Goal: Task Accomplishment & Management: Complete application form

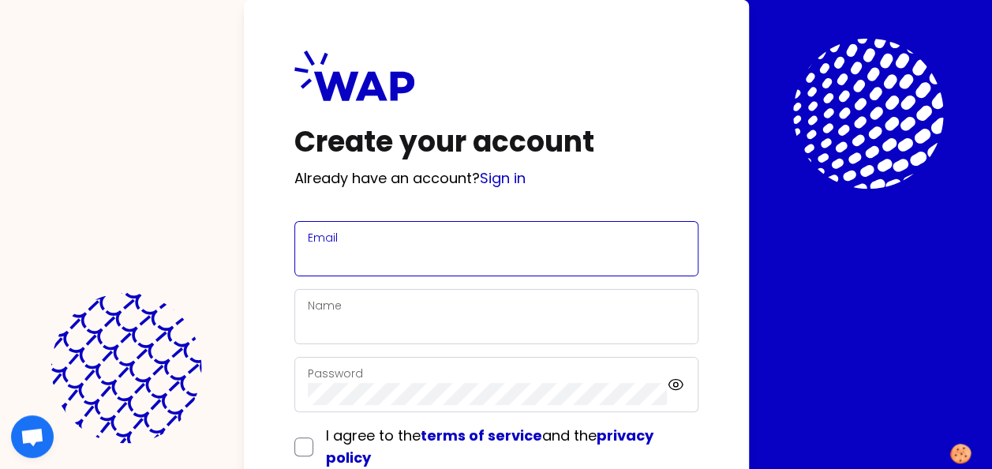
click at [431, 261] on input "Email" at bounding box center [496, 258] width 377 height 22
type input "[PERSON_NAME][EMAIL_ADDRESS][PERSON_NAME][DOMAIN_NAME]"
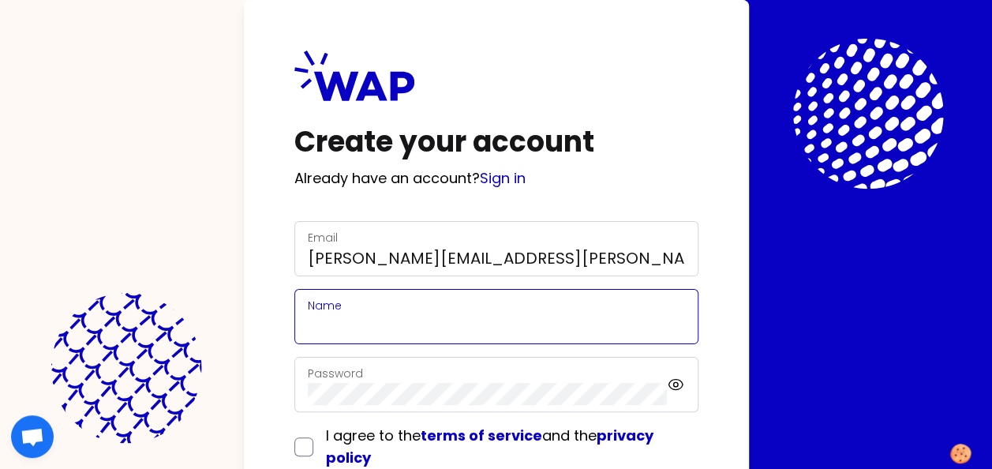
type input "[PERSON_NAME]"
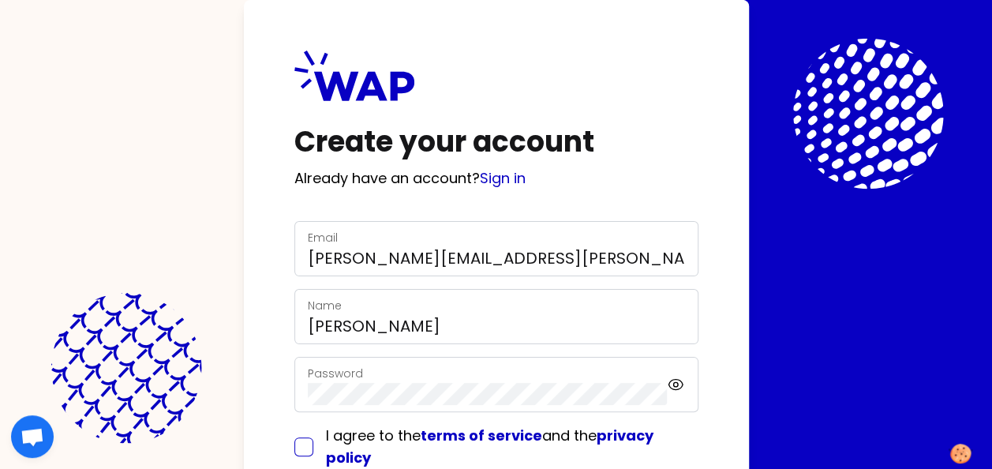
click at [302, 451] on input "checkbox" at bounding box center [303, 446] width 19 height 19
checkbox input "true"
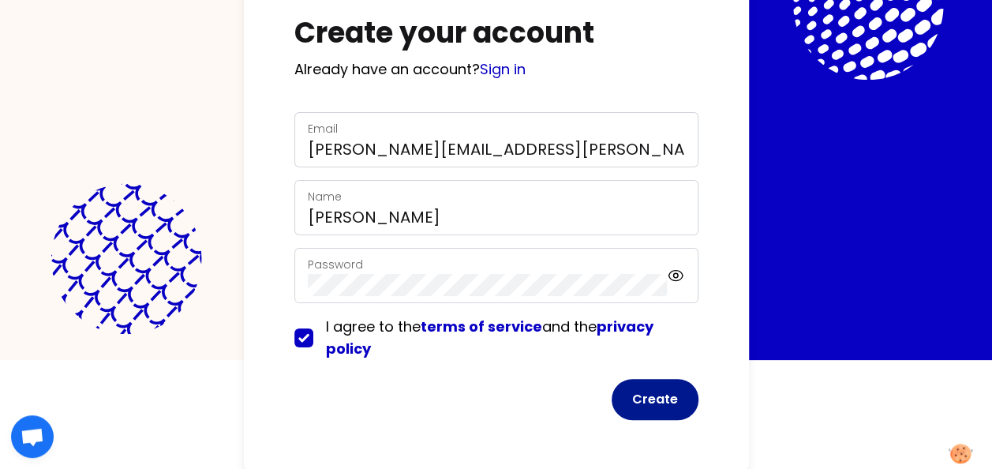
click at [663, 395] on button "Create" at bounding box center [655, 399] width 87 height 41
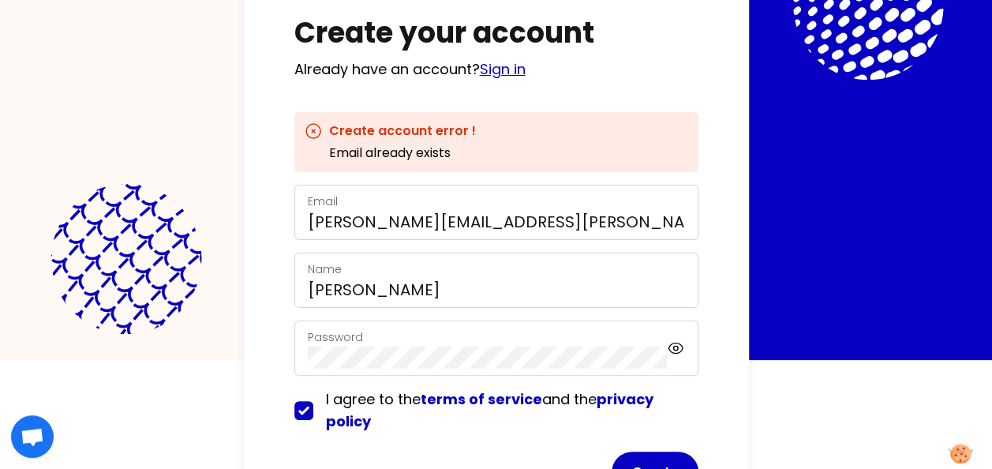
click at [511, 62] on link "Sign in" at bounding box center [503, 69] width 46 height 20
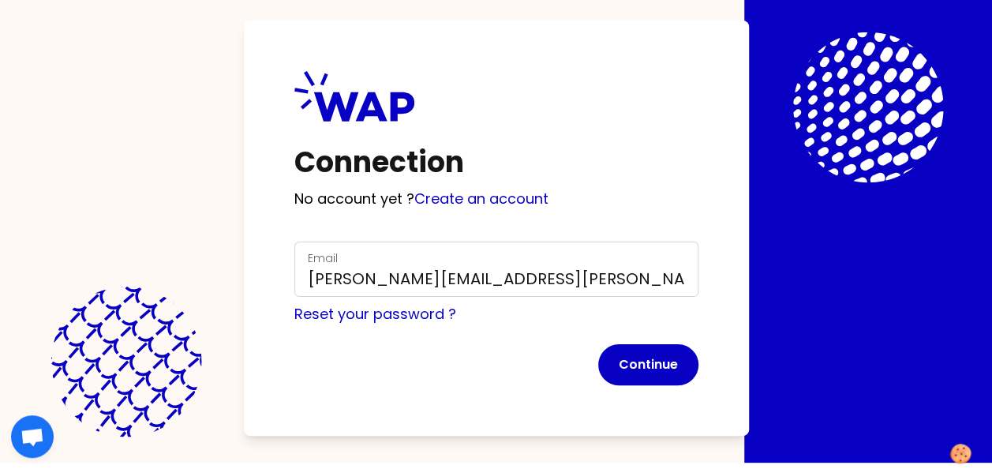
scroll to position [6, 0]
click at [641, 371] on button "Continue" at bounding box center [648, 364] width 100 height 41
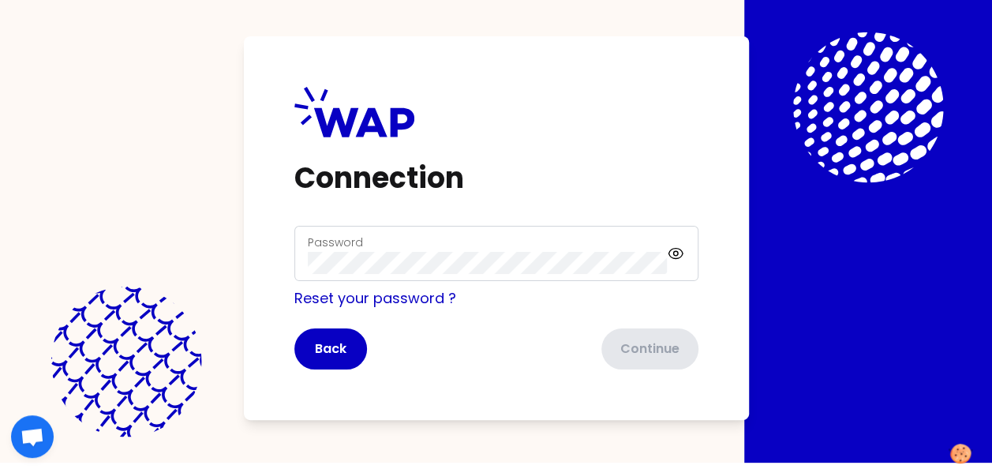
click at [488, 239] on div "Password" at bounding box center [488, 253] width 360 height 41
click at [669, 344] on button "Continue" at bounding box center [648, 348] width 100 height 41
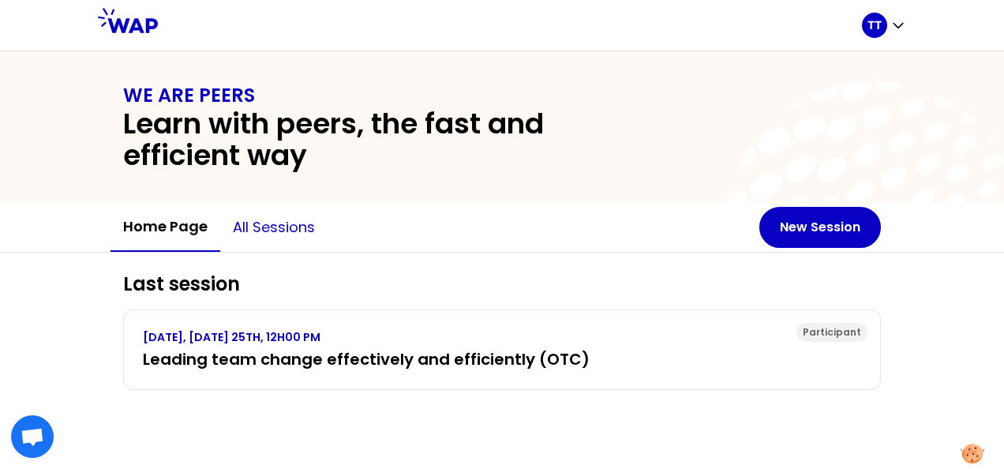
click at [271, 240] on button "All sessions" at bounding box center [273, 227] width 107 height 47
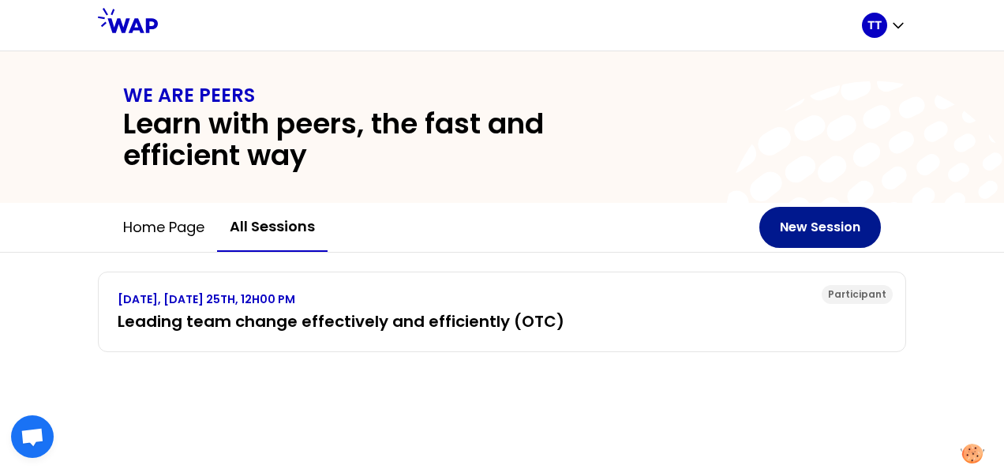
click at [832, 235] on button "New Session" at bounding box center [820, 227] width 122 height 41
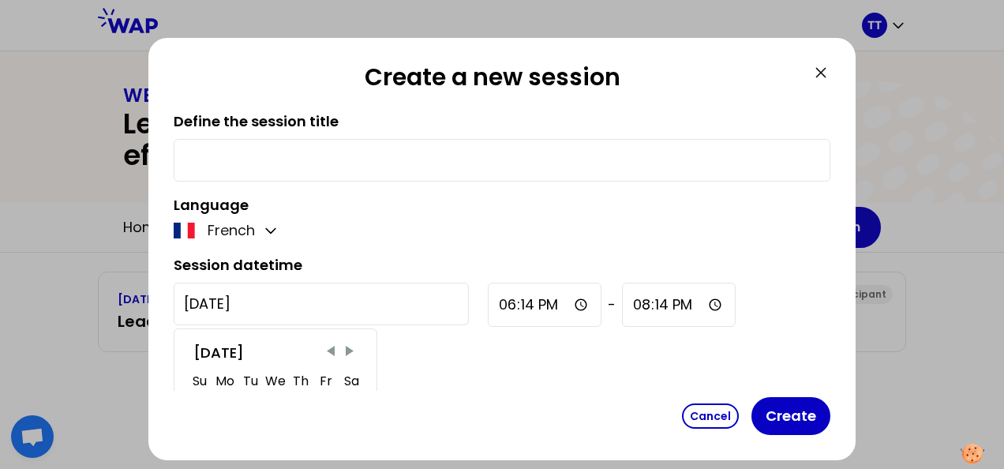
click at [269, 306] on input "[DATE]" at bounding box center [321, 304] width 295 height 43
click at [414, 221] on div "French" at bounding box center [502, 230] width 657 height 22
click at [825, 71] on icon at bounding box center [820, 72] width 19 height 19
